Goal: Task Accomplishment & Management: Complete application form

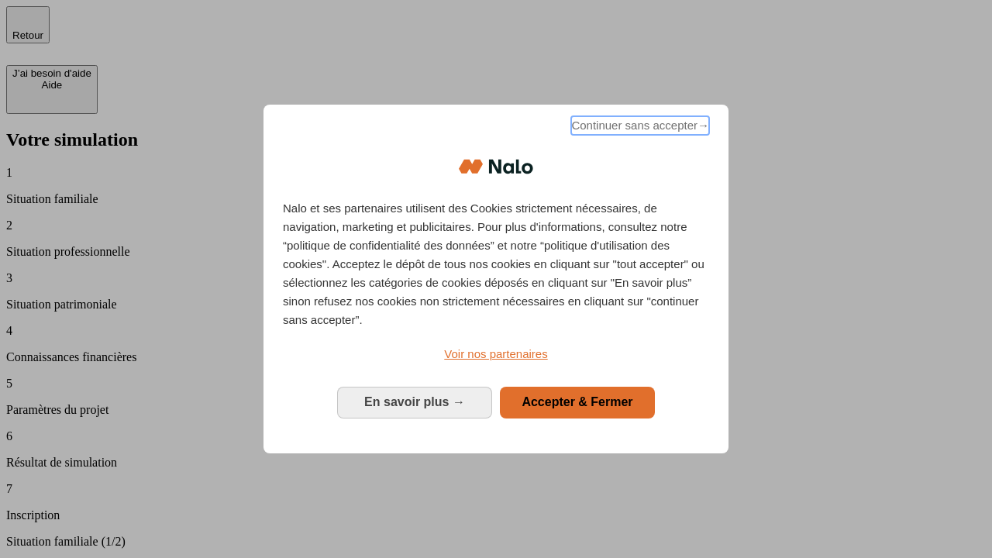
click at [639, 128] on span "Continuer sans accepter →" at bounding box center [640, 125] width 138 height 19
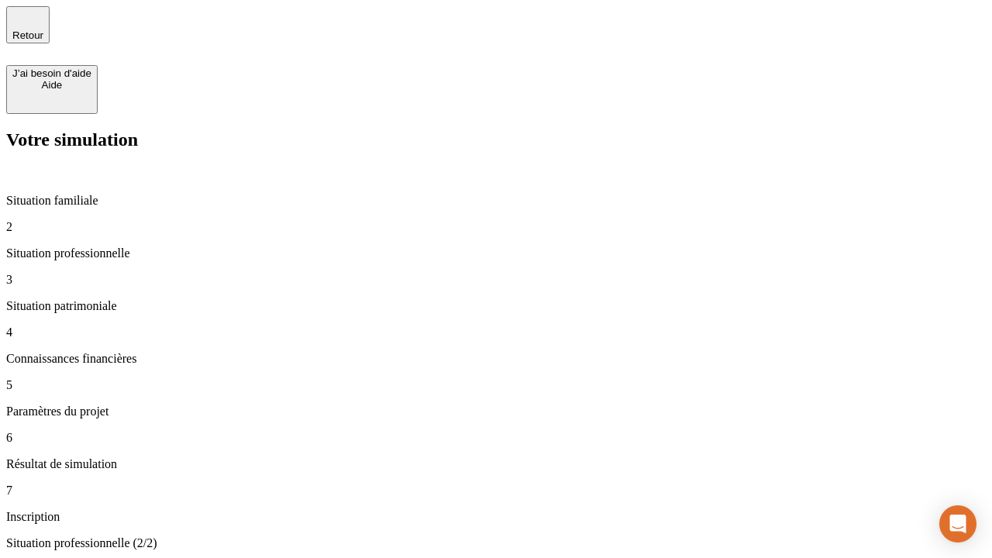
type input "30 000"
type input "0"
type input "1 000"
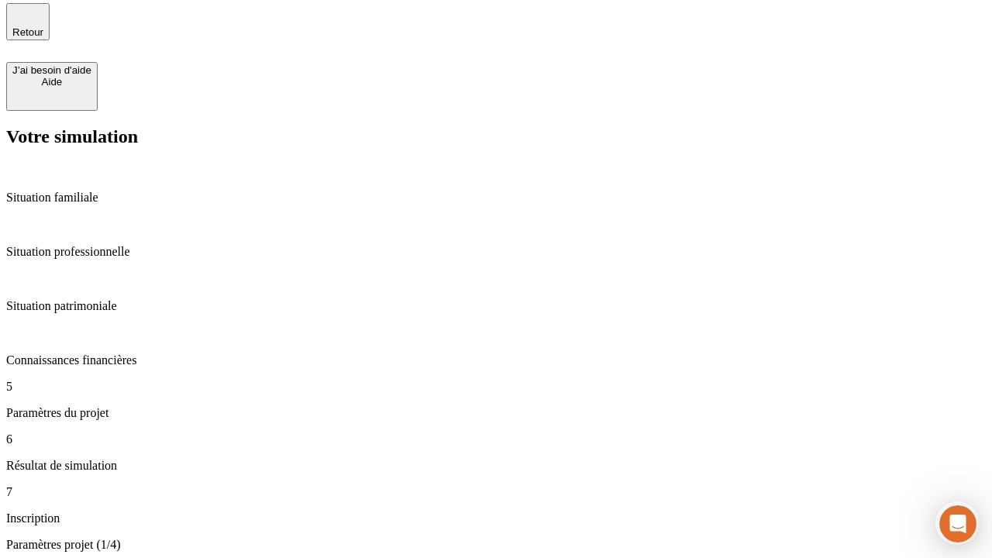
type input "40"
type input "64"
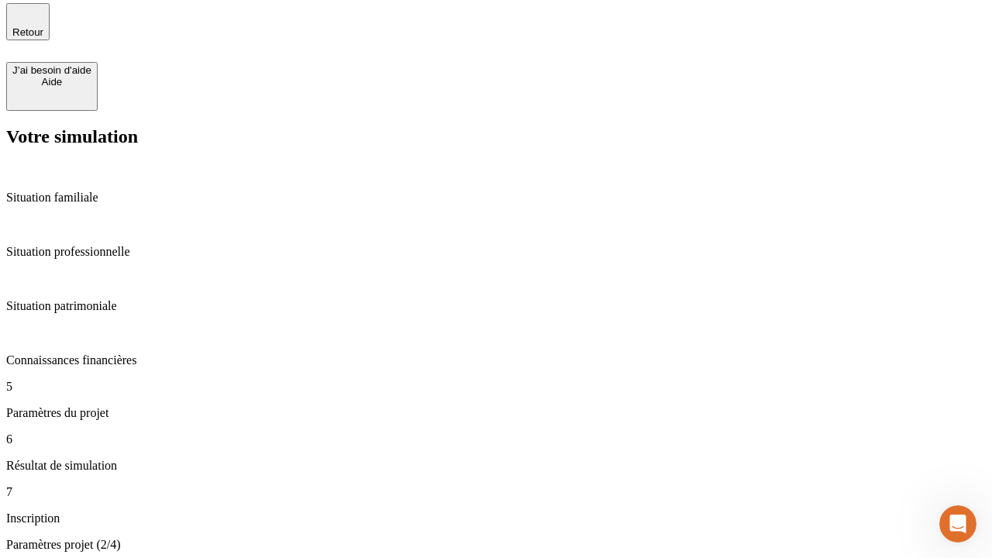
type input "200 000"
type input "640"
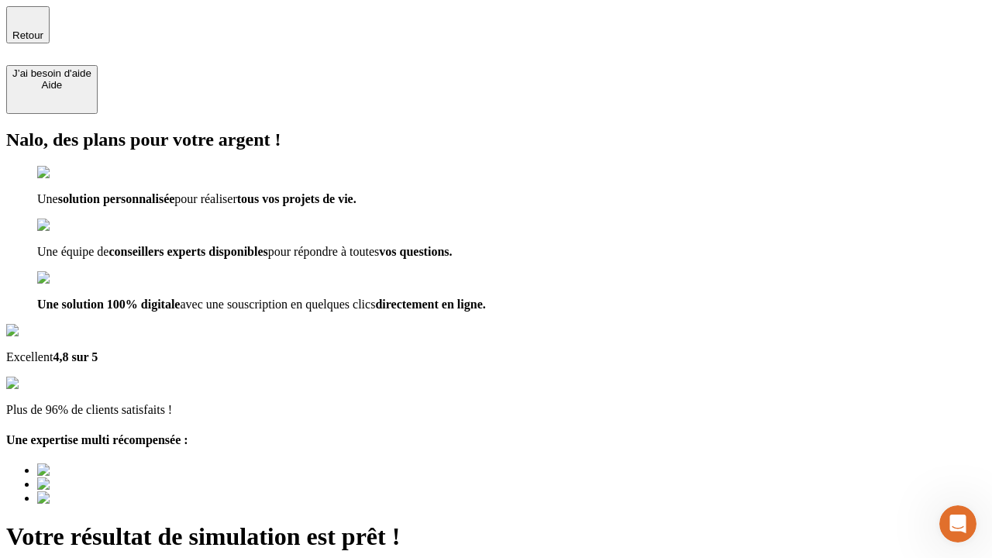
type input "[EMAIL_ADDRESS][DOMAIN_NAME]"
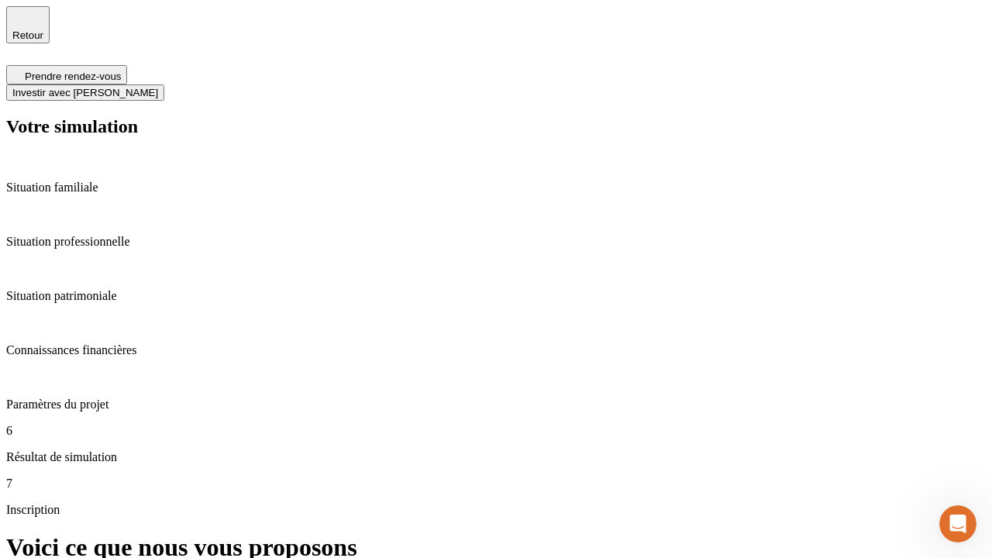
click at [158, 87] on span "Investir avec [PERSON_NAME]" at bounding box center [85, 93] width 146 height 12
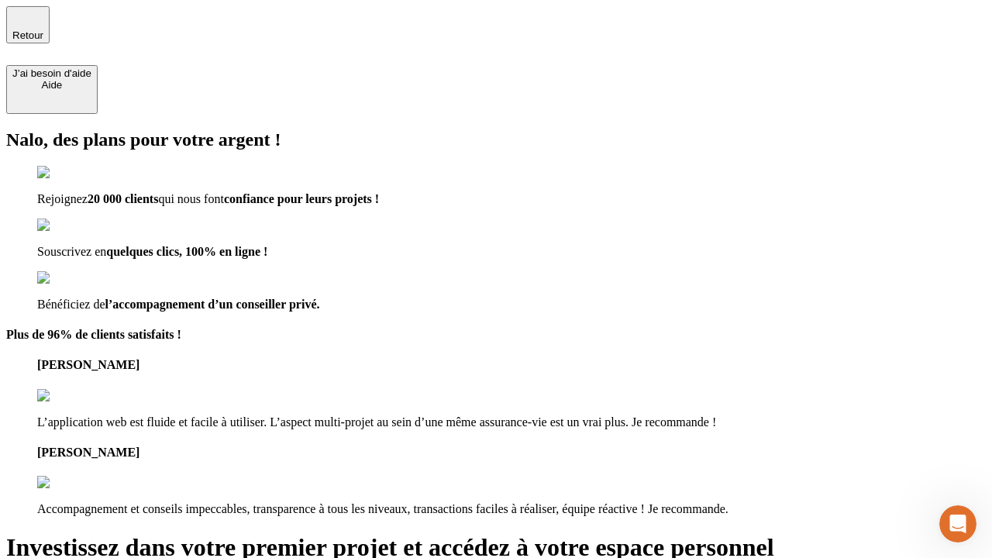
type input "[EMAIL_ADDRESS][DOMAIN_NAME]"
